Goal: Task Accomplishment & Management: Manage account settings

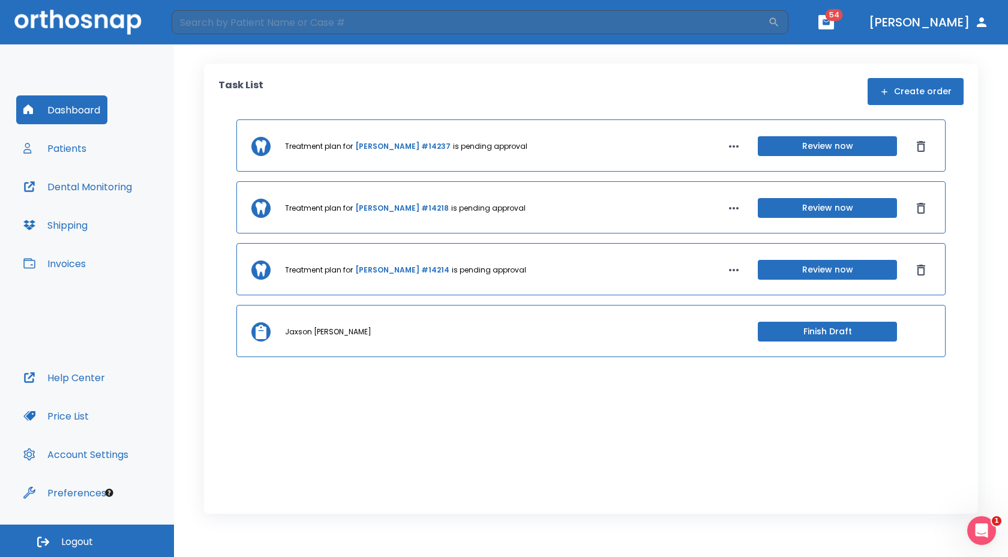
click at [354, 82] on div "Task List Create order" at bounding box center [590, 91] width 745 height 27
click at [356, 81] on div "Task List Create order" at bounding box center [590, 91] width 745 height 27
click at [548, 84] on div "Task List Create order" at bounding box center [590, 91] width 745 height 27
click at [77, 143] on button "Patients" at bounding box center [54, 148] width 77 height 29
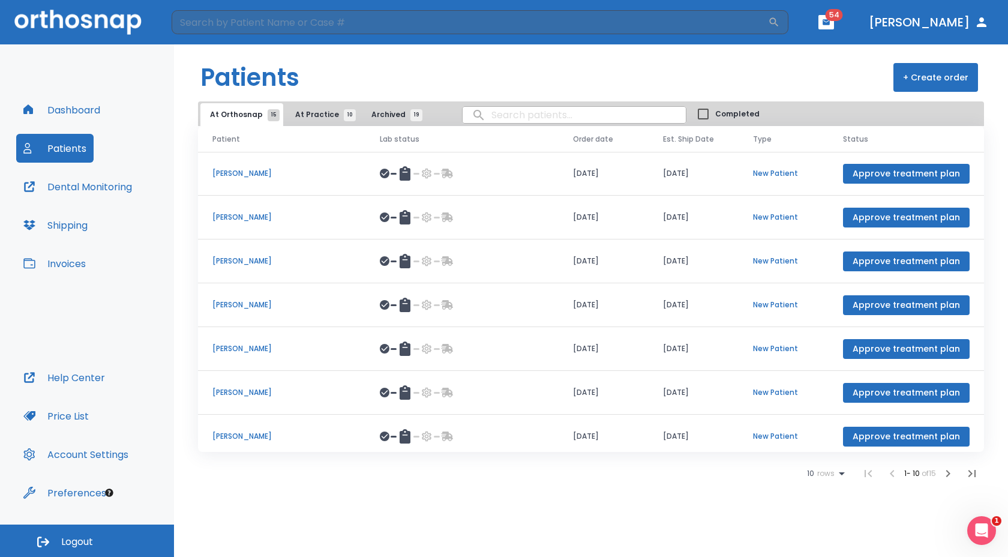
click at [307, 112] on span "At Practice 10" at bounding box center [322, 114] width 55 height 11
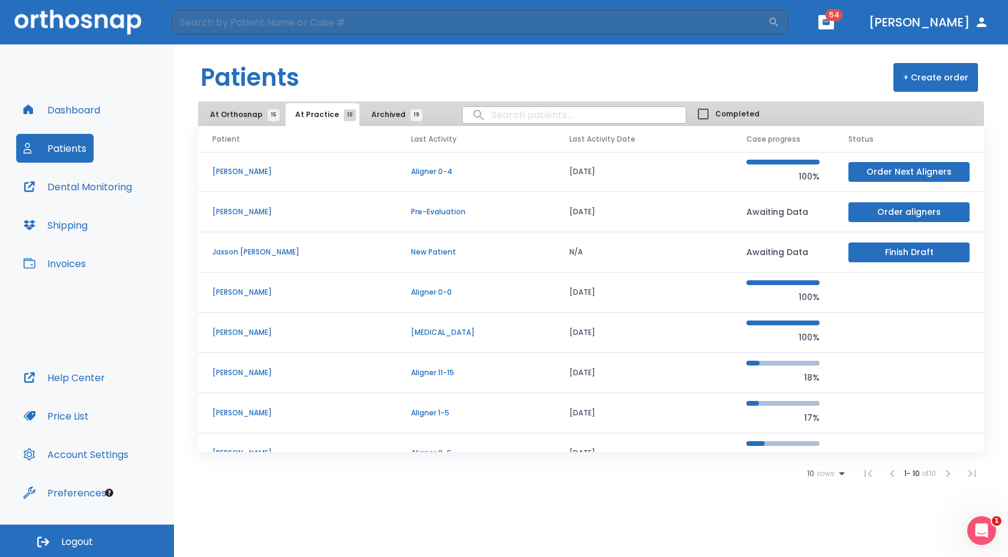
click at [286, 210] on p "[PERSON_NAME]" at bounding box center [297, 211] width 170 height 11
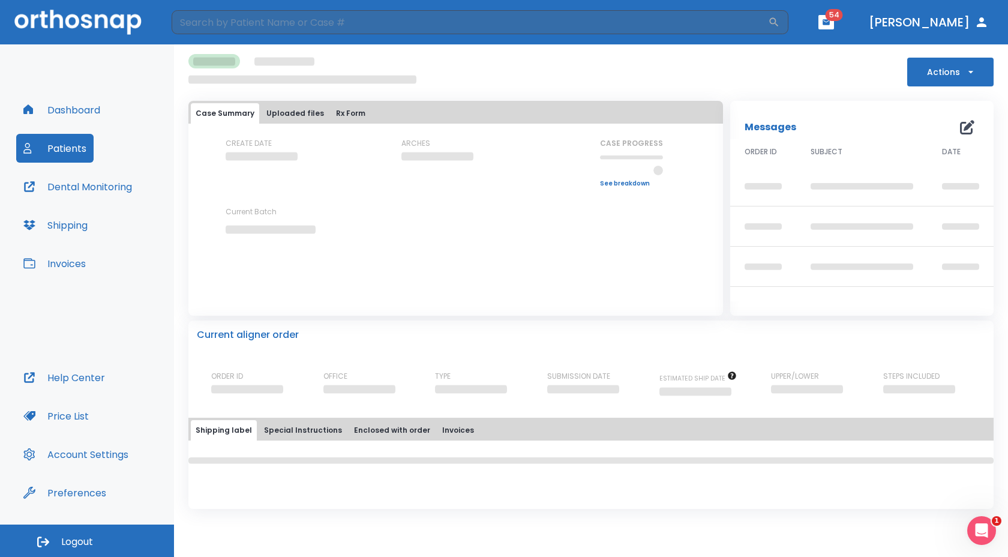
click at [286, 209] on p "Current Batch" at bounding box center [280, 211] width 108 height 11
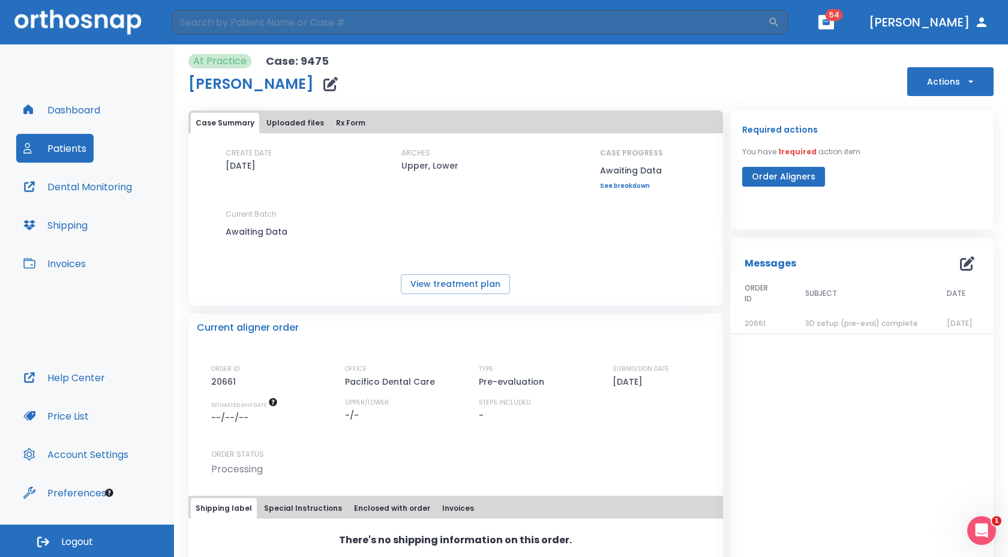
click at [67, 143] on button "Patients" at bounding box center [54, 148] width 77 height 29
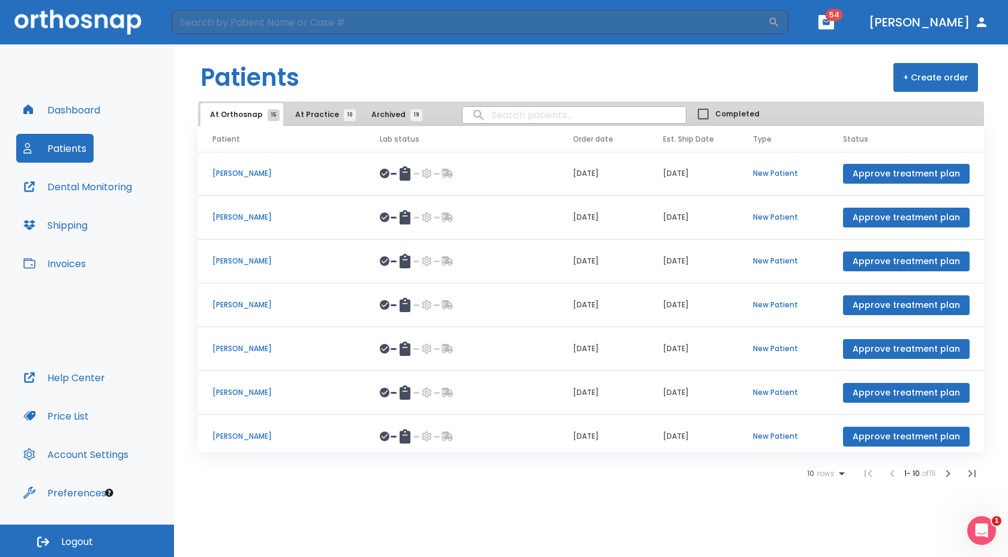
click at [305, 113] on span "At Practice 10" at bounding box center [322, 114] width 55 height 11
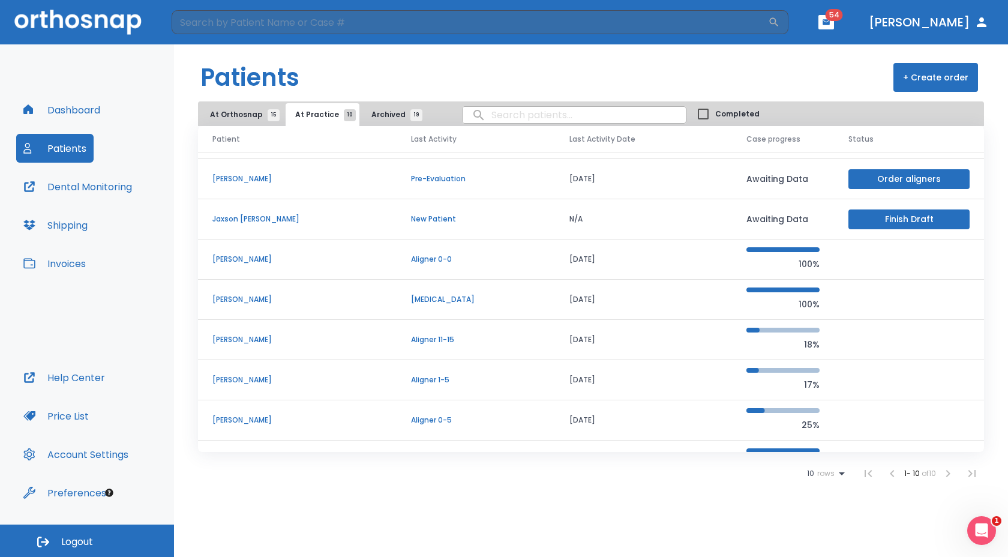
scroll to position [103, 0]
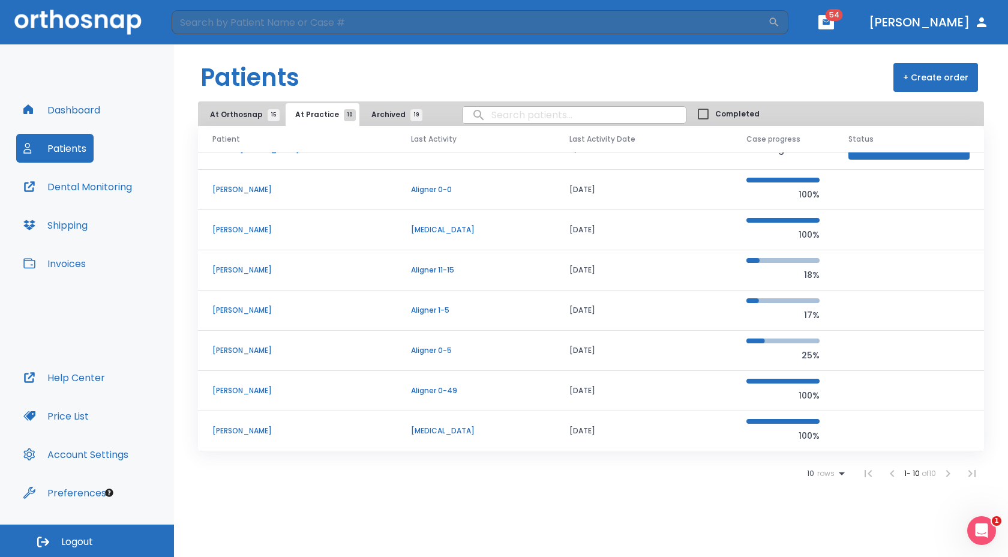
click at [221, 350] on p "[PERSON_NAME]" at bounding box center [297, 350] width 170 height 11
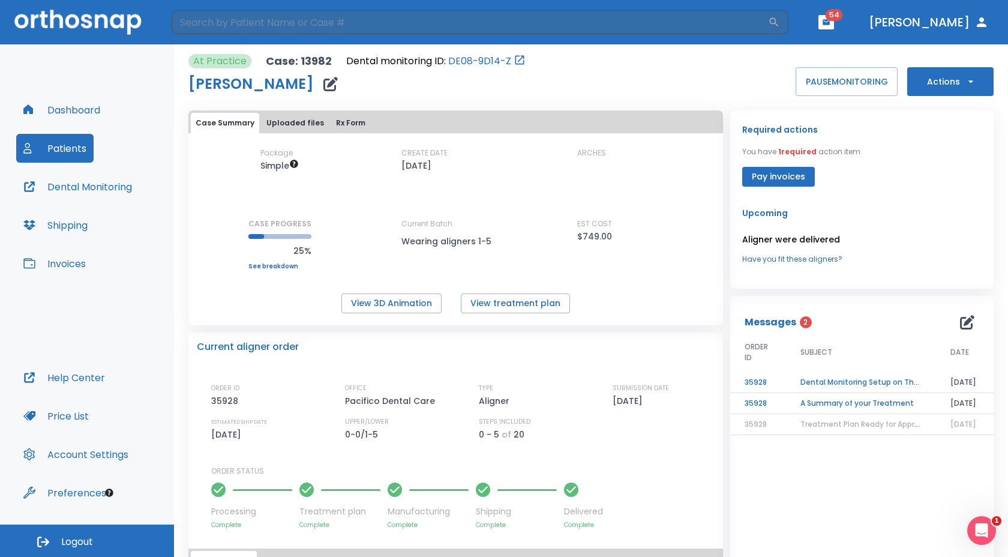
click at [937, 79] on button "Actions" at bounding box center [950, 81] width 86 height 29
click at [924, 184] on li "Order Next Aligners" at bounding box center [942, 176] width 87 height 30
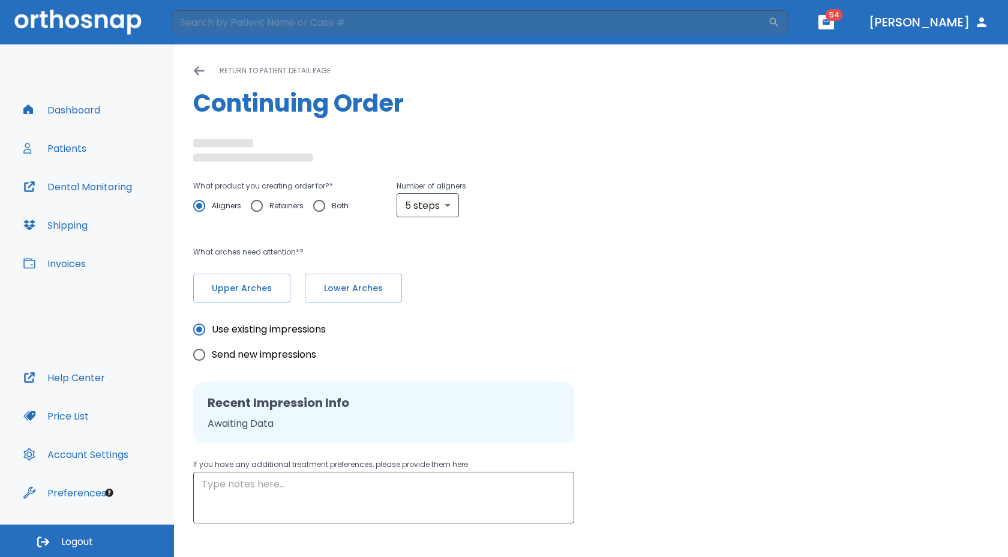
click at [923, 185] on div "What product you creating order for? * Aligners Retainers Both Number of aligne…" at bounding box center [590, 219] width 795 height 167
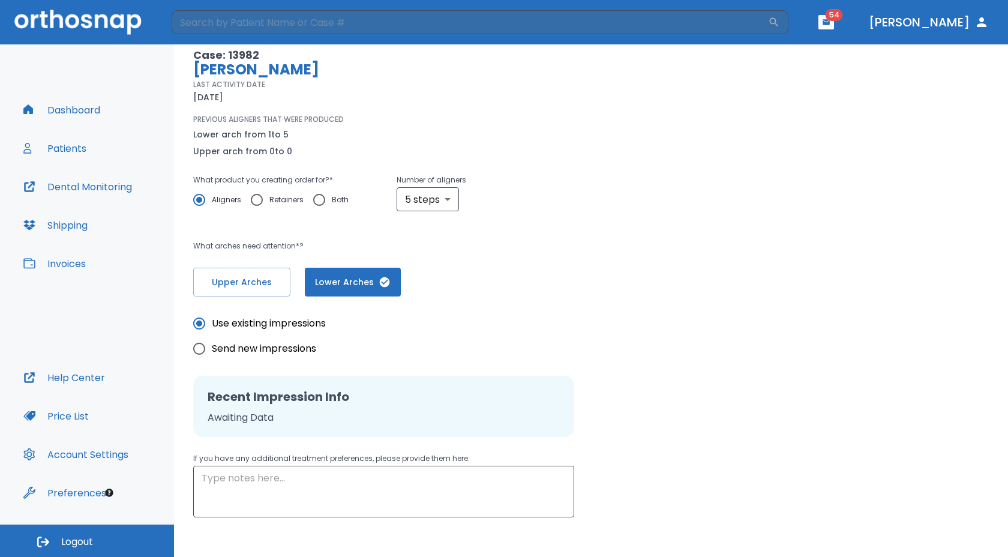
scroll to position [144, 0]
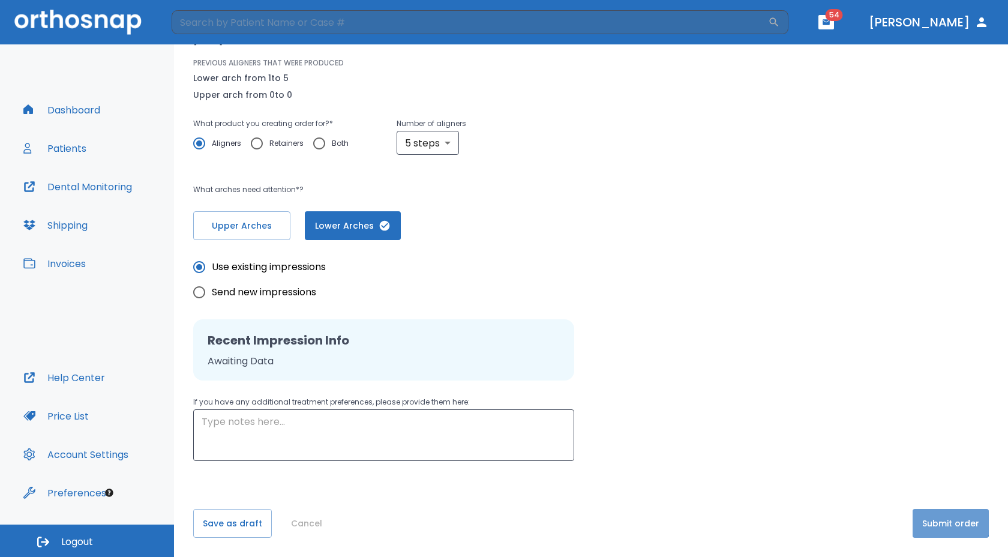
click at [920, 513] on button "Submit order" at bounding box center [950, 523] width 76 height 29
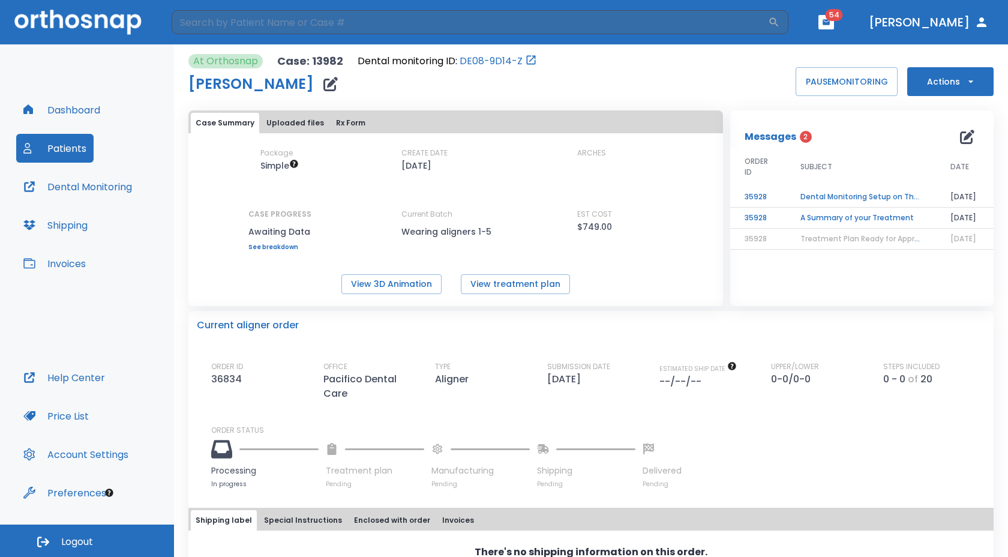
scroll to position [2, 0]
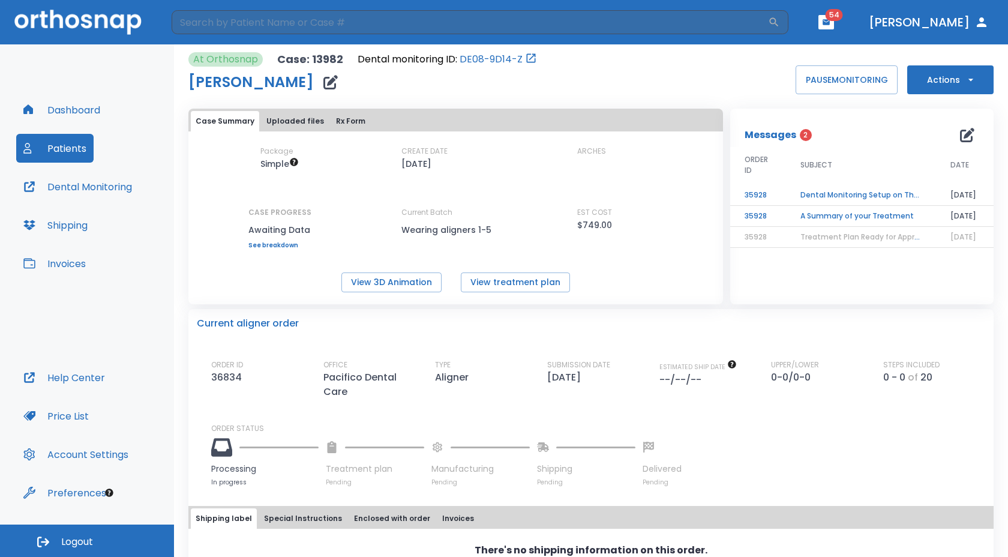
click at [214, 556] on div "There's no shipping information on this order. Create shipping" at bounding box center [590, 565] width 805 height 44
click at [213, 545] on div "There's no shipping information on this order. Create shipping" at bounding box center [590, 565] width 805 height 44
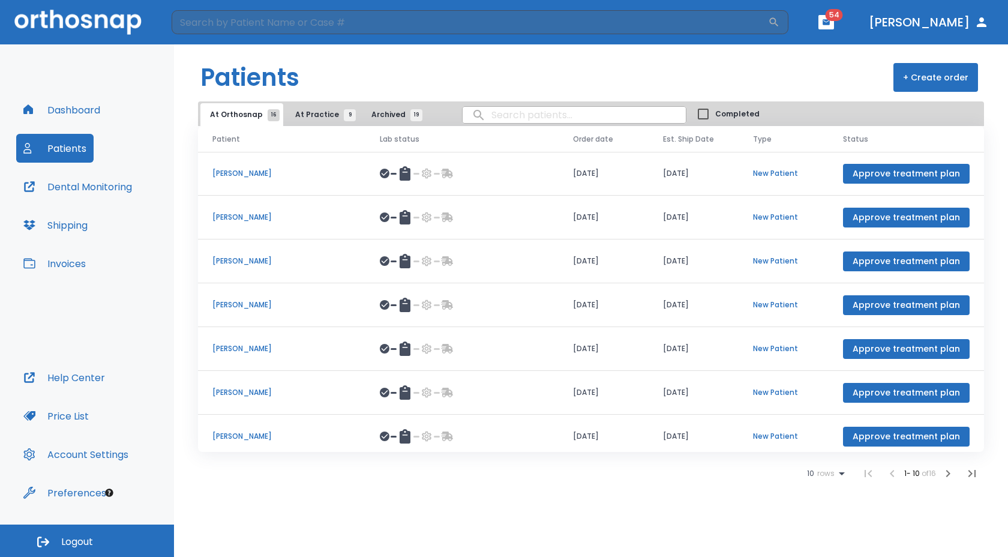
click at [259, 172] on p "[PERSON_NAME]" at bounding box center [281, 173] width 139 height 11
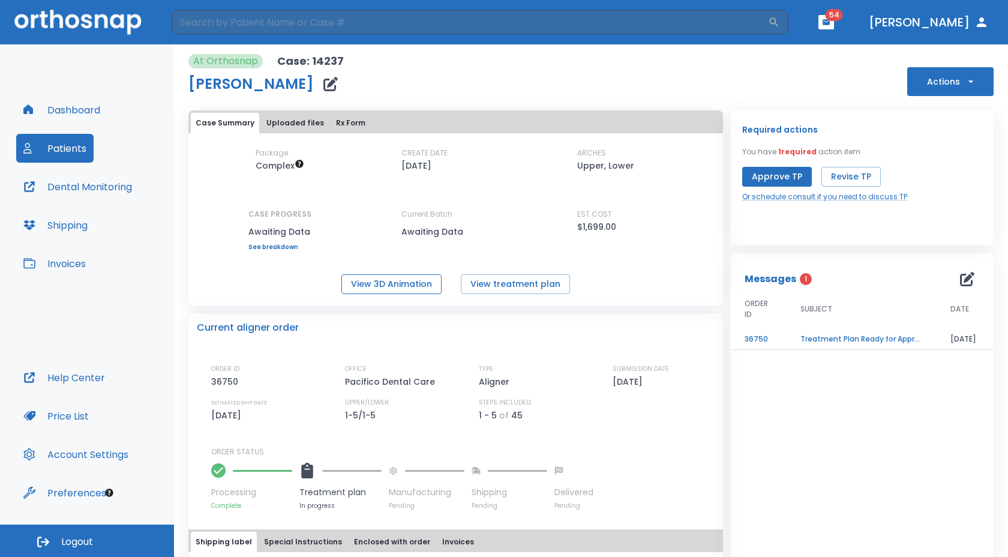
click at [370, 276] on button "View 3D Animation" at bounding box center [391, 284] width 100 height 20
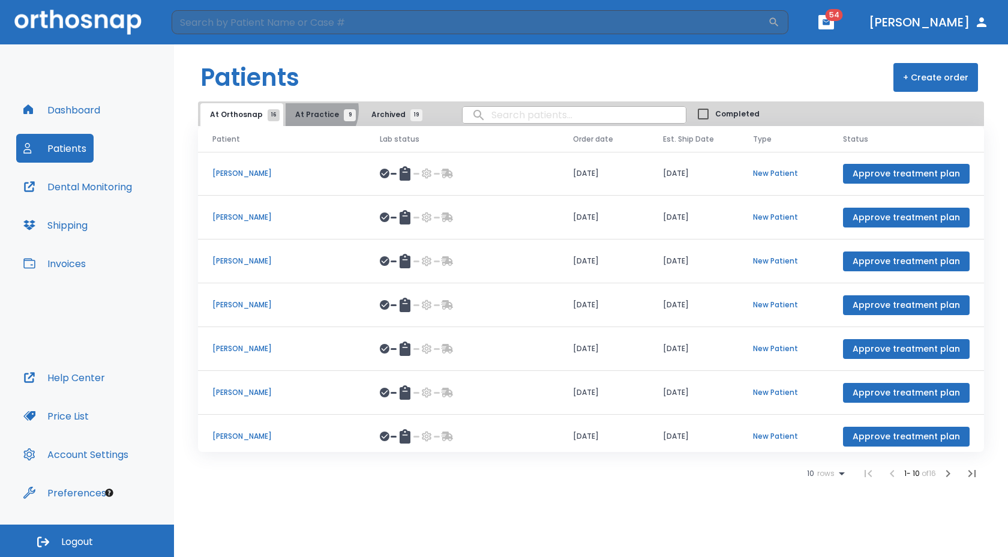
click at [310, 110] on span "At Practice 9" at bounding box center [322, 114] width 55 height 11
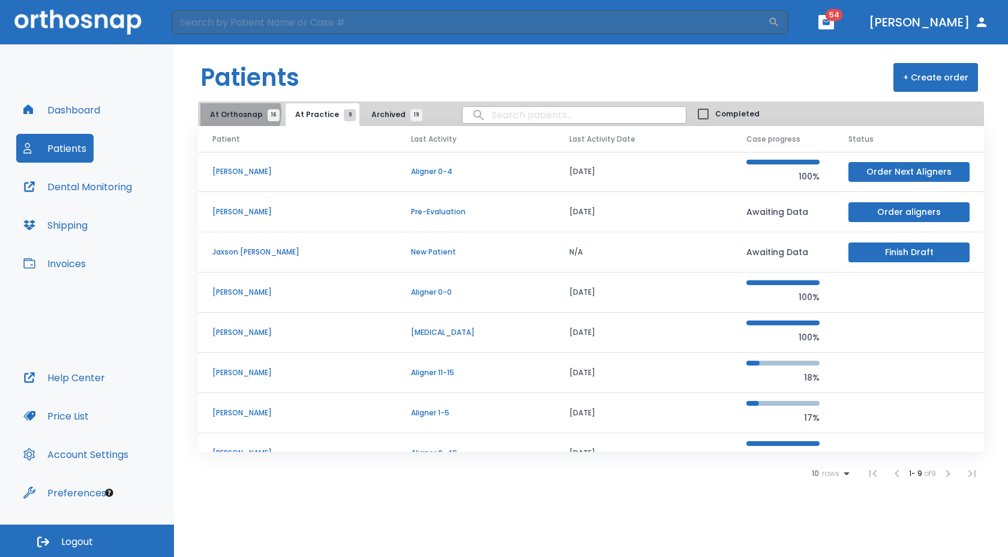
click at [233, 113] on span "At Orthosnap 16" at bounding box center [242, 114] width 64 height 11
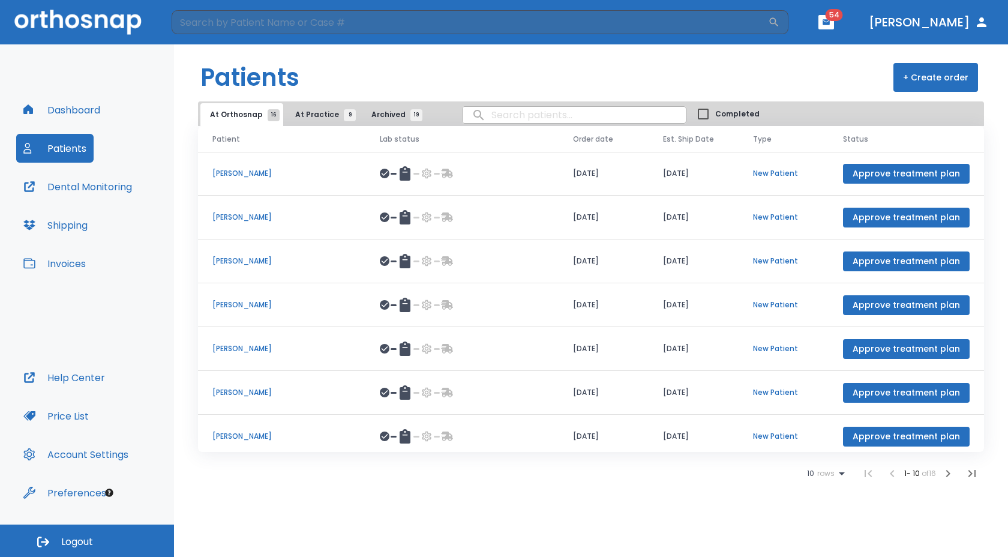
click at [305, 114] on span "At Practice 9" at bounding box center [322, 114] width 55 height 11
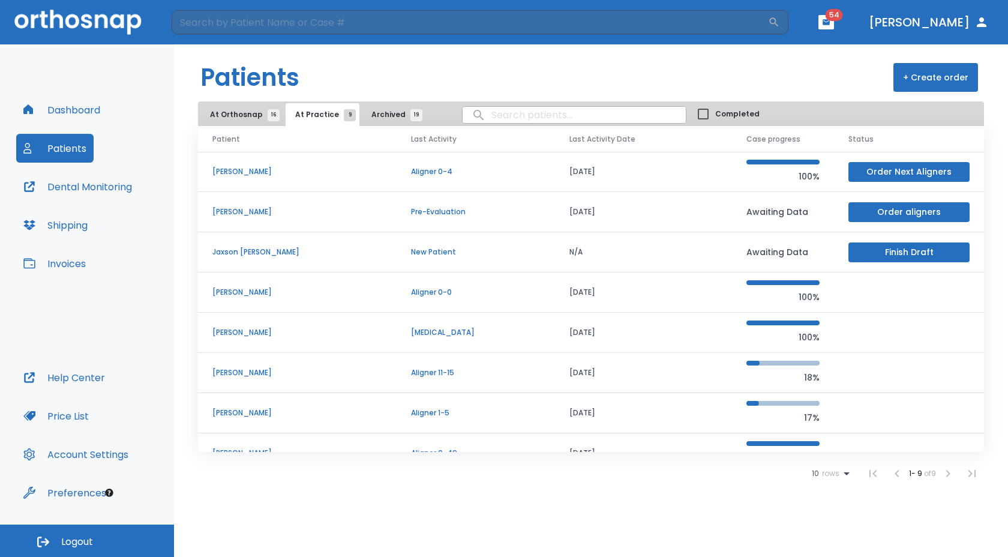
click at [493, 116] on input "search" at bounding box center [574, 114] width 223 height 23
type input "[PERSON_NAME]"
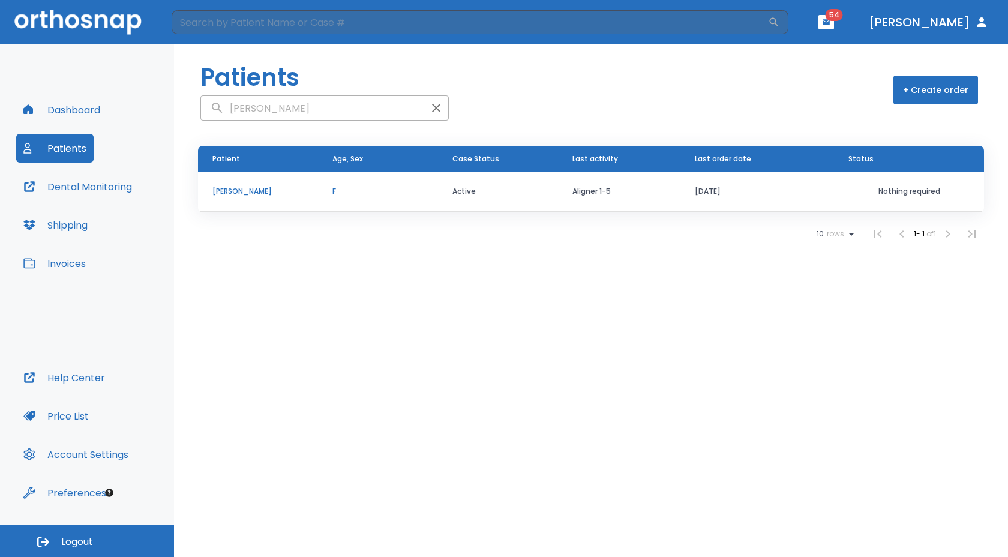
click at [235, 187] on p "[PERSON_NAME]" at bounding box center [257, 191] width 91 height 11
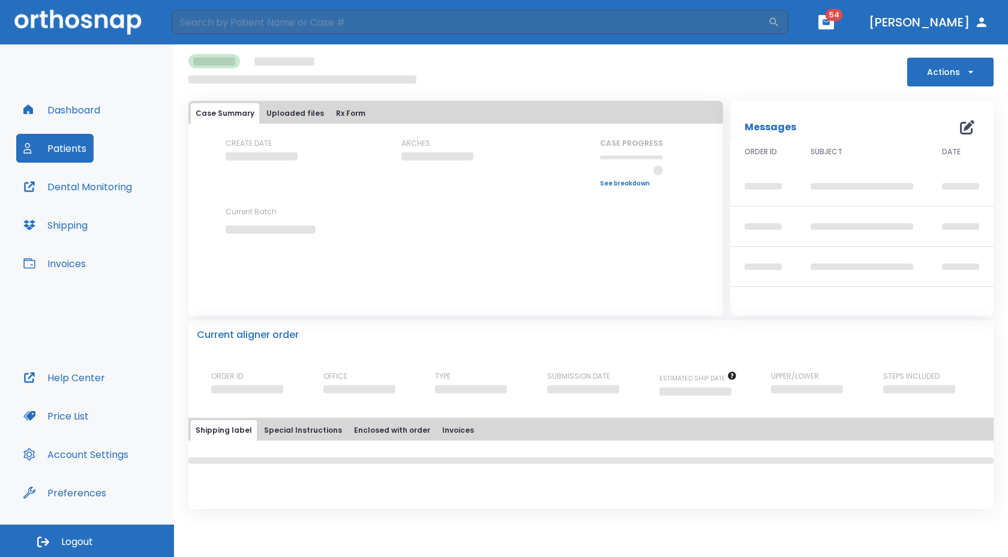
click at [235, 187] on div "CREATE DATE" at bounding box center [280, 162] width 108 height 49
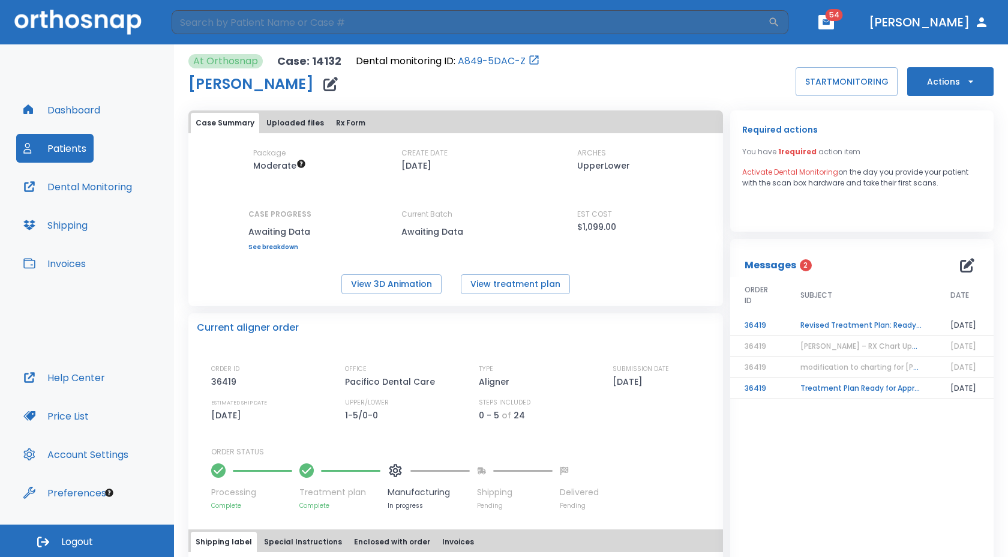
click at [908, 80] on button "Actions" at bounding box center [950, 81] width 86 height 29
click at [752, 68] on div at bounding box center [504, 278] width 1008 height 557
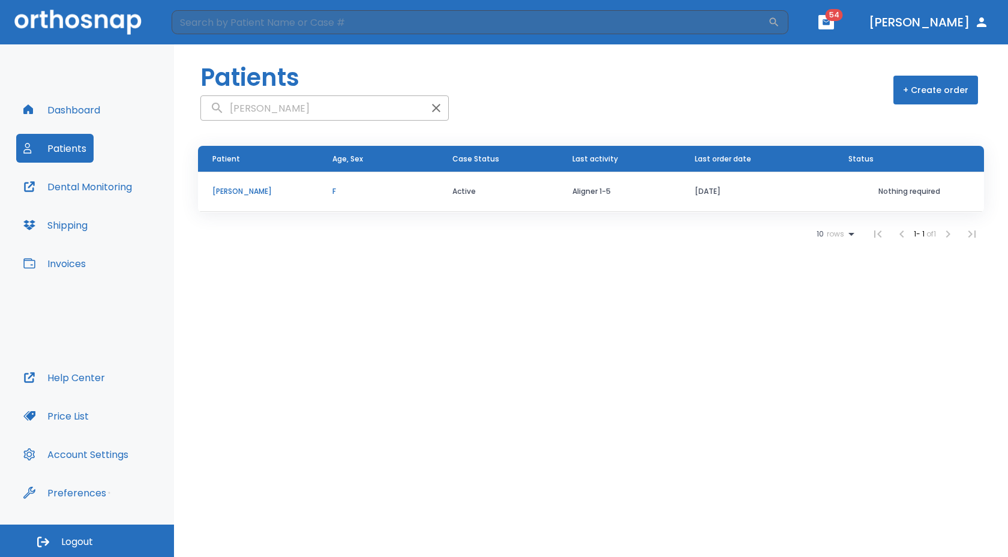
click at [262, 112] on input "[PERSON_NAME]" at bounding box center [312, 108] width 223 height 23
type input "c"
type input "[DEMOGRAPHIC_DATA]"
click at [241, 193] on p "[PERSON_NAME]" at bounding box center [257, 191] width 91 height 11
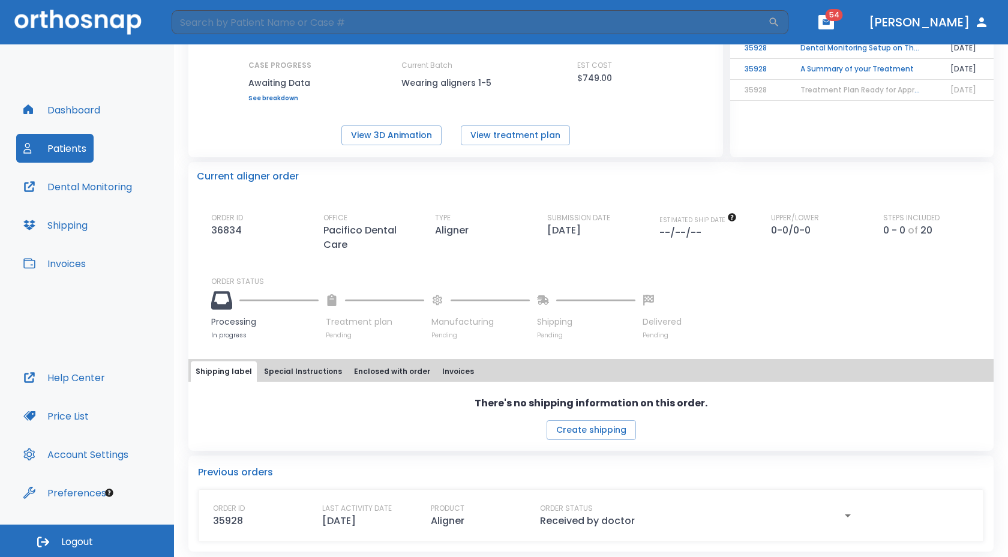
scroll to position [146, 0]
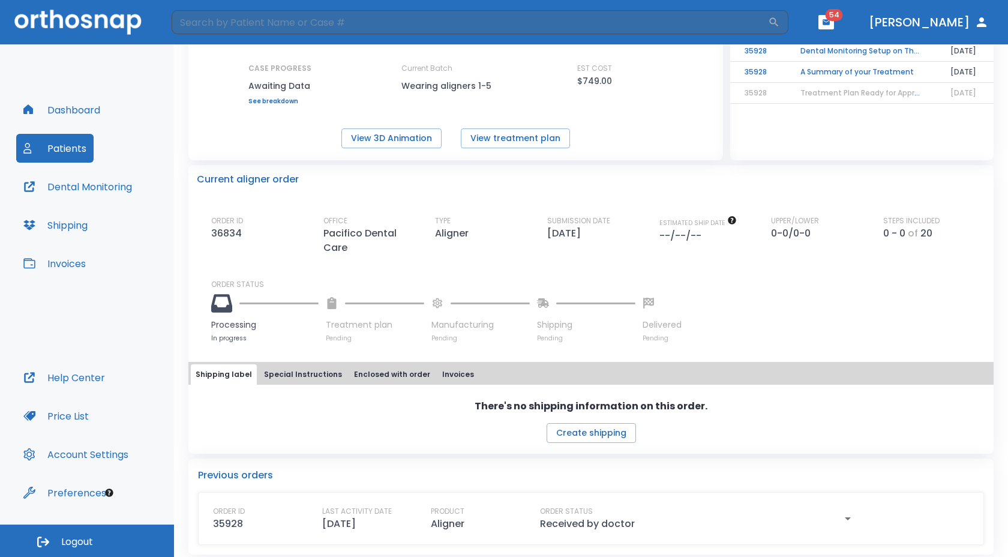
click at [494, 276] on div "ORDER ID 36834 OFFICE Pacifico Dental Care TYPE Aligner SUBMISSION DATE [DATE] …" at bounding box center [598, 278] width 774 height 127
